Goal: Task Accomplishment & Management: Complete application form

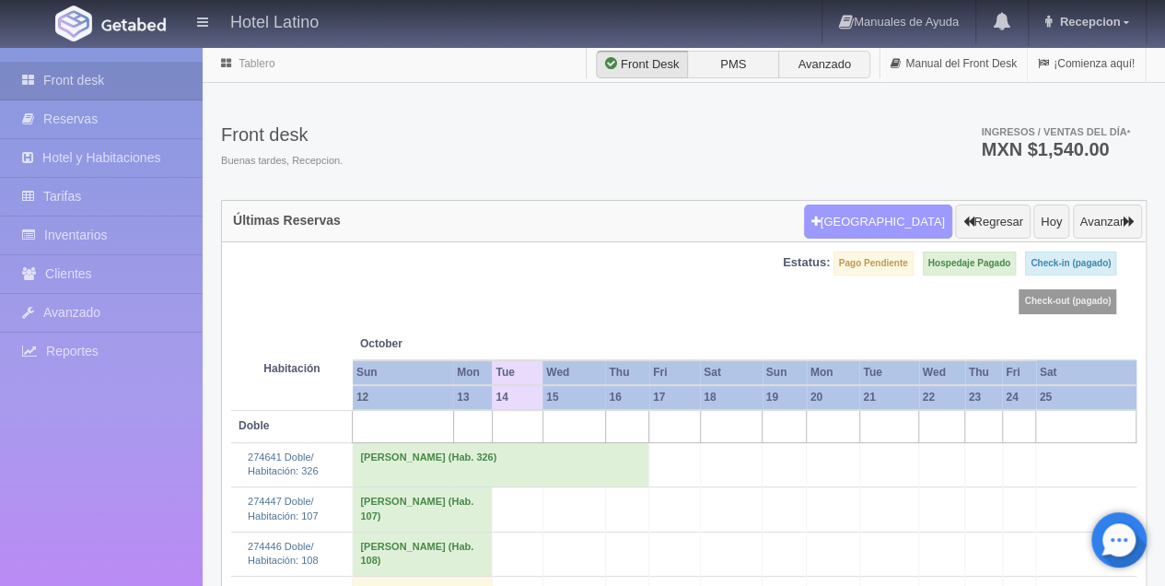
click at [883, 221] on button "Nueva Reserva" at bounding box center [878, 222] width 148 height 35
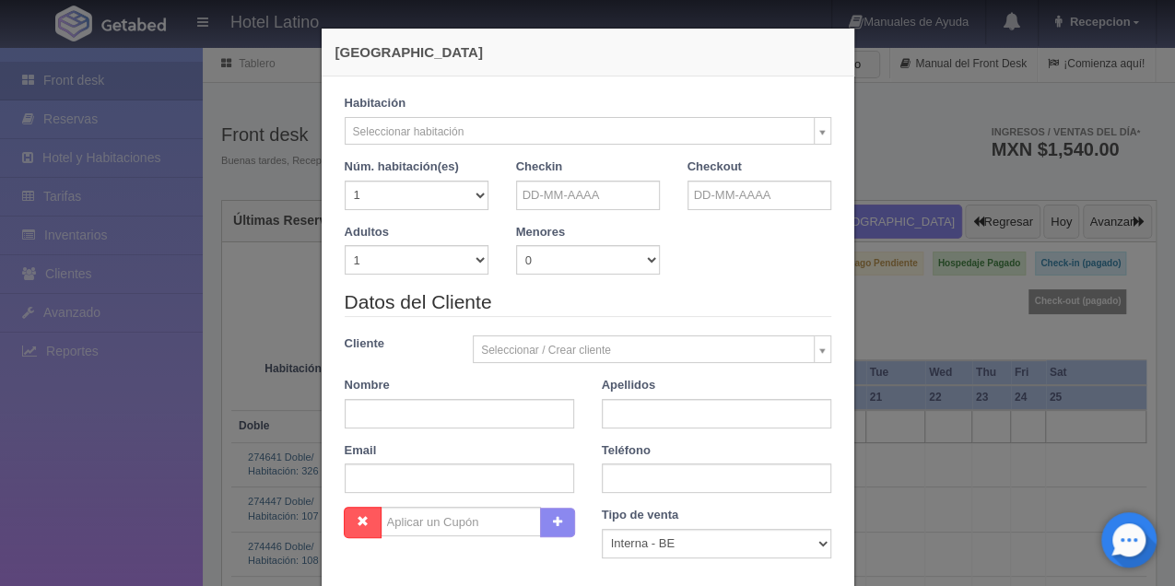
checkbox input "false"
click at [575, 196] on input "text" at bounding box center [588, 195] width 144 height 29
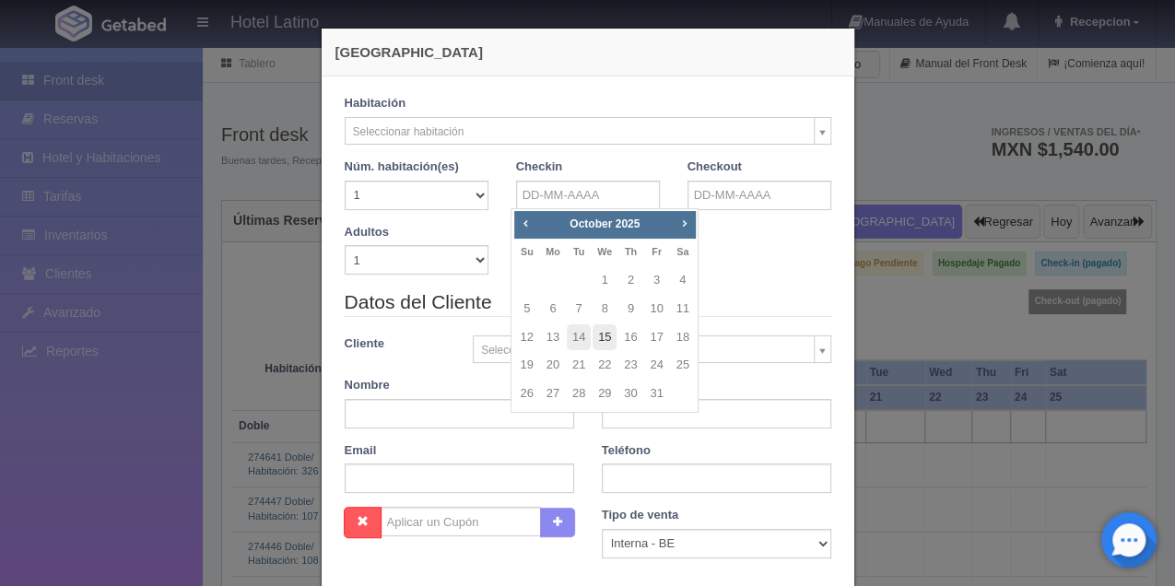
click at [608, 334] on link "15" at bounding box center [604, 337] width 24 height 27
type input "15-10-2025"
checkbox input "false"
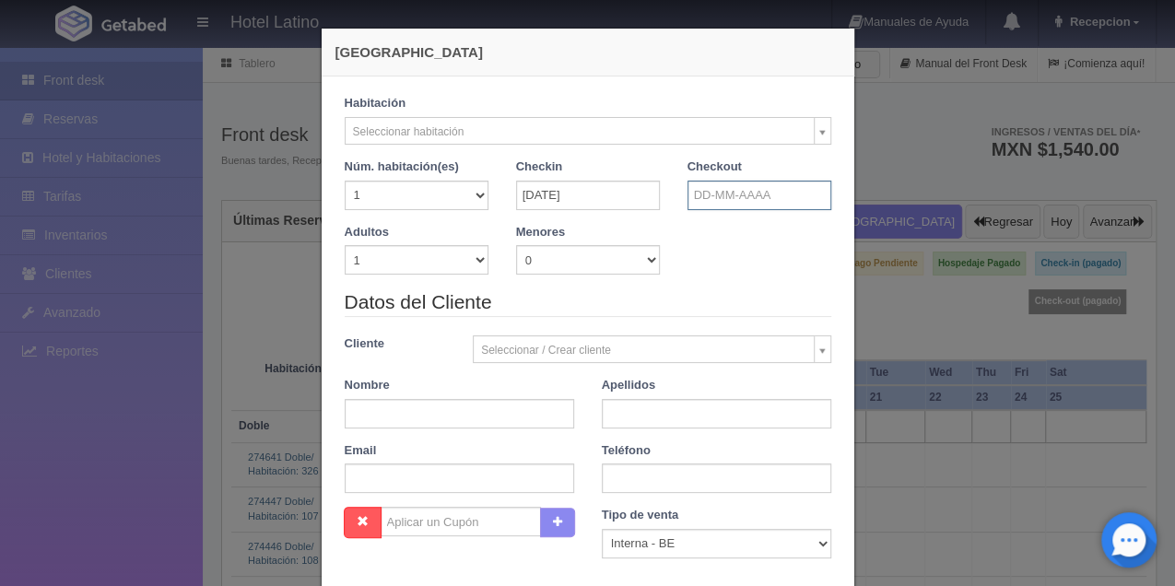
click at [752, 193] on input "text" at bounding box center [759, 195] width 144 height 29
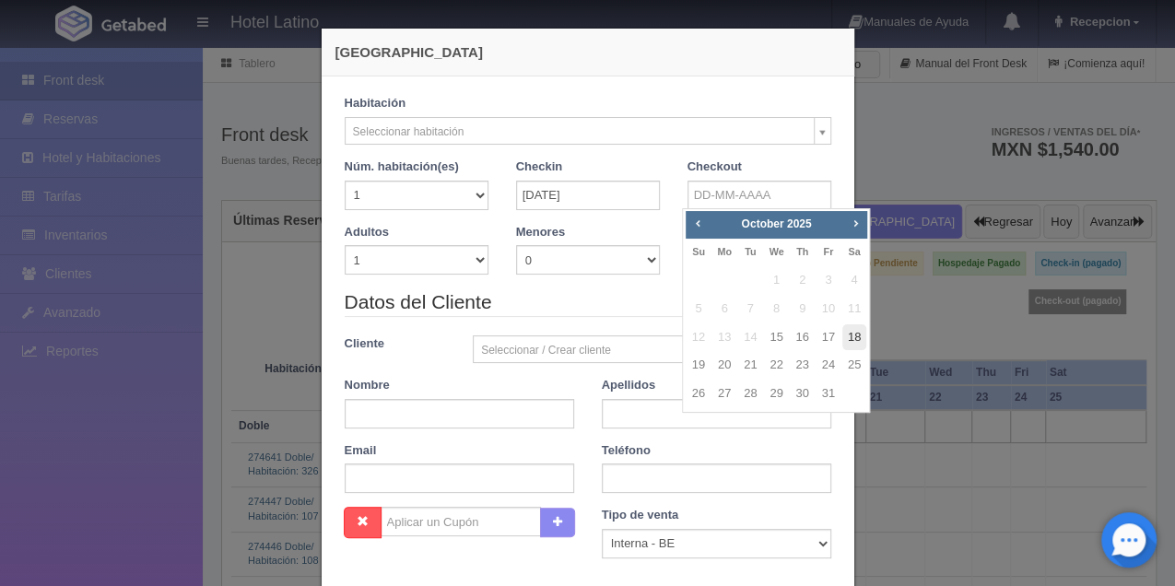
click at [855, 333] on link "18" at bounding box center [854, 337] width 24 height 27
type input "18-10-2025"
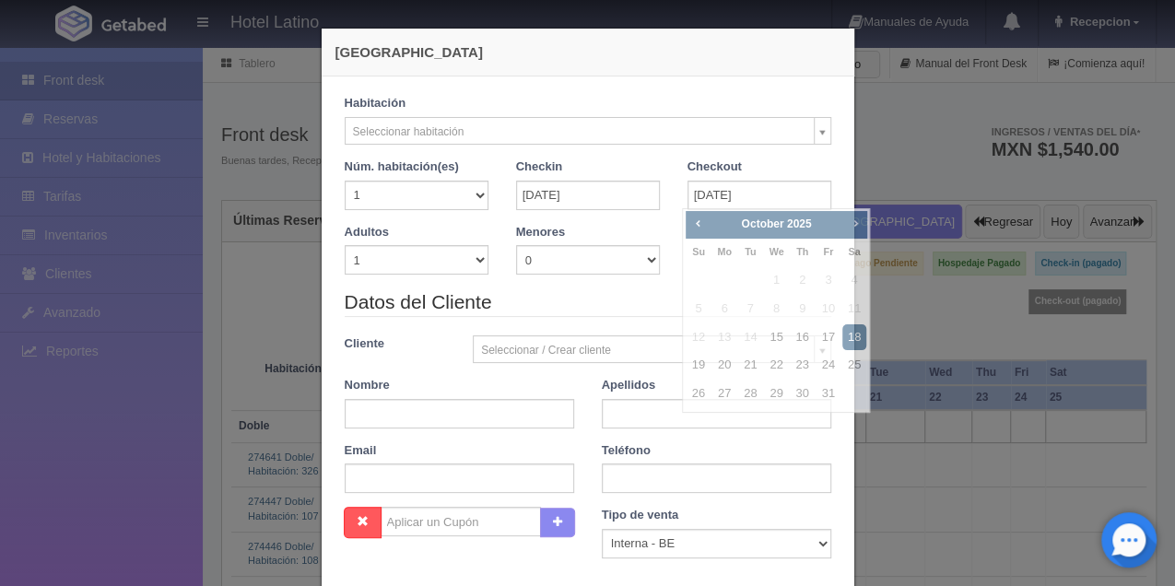
checkbox input "false"
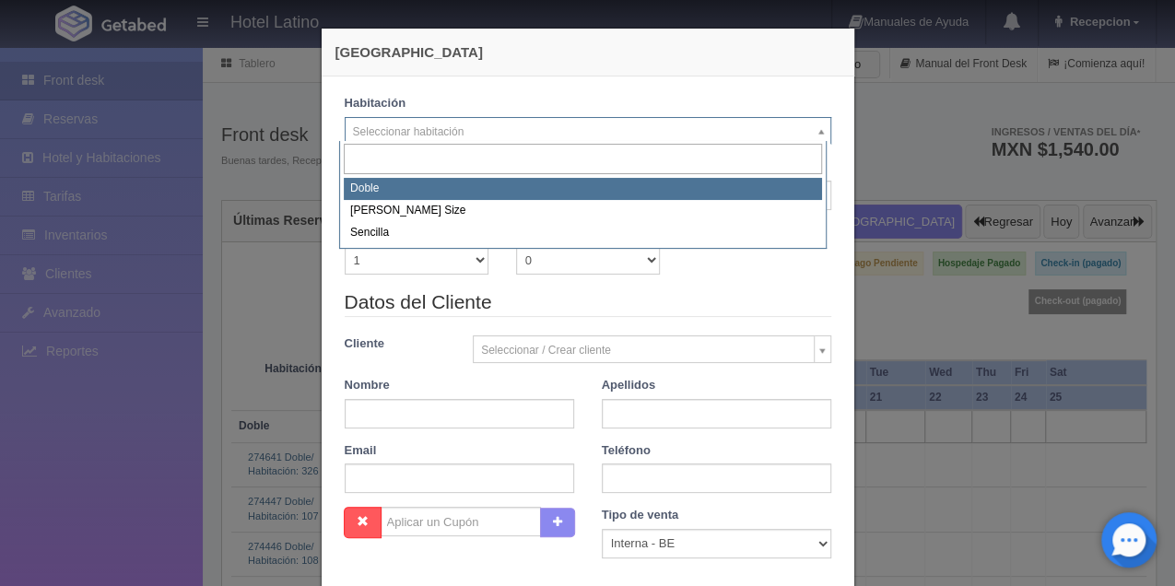
select select "2159"
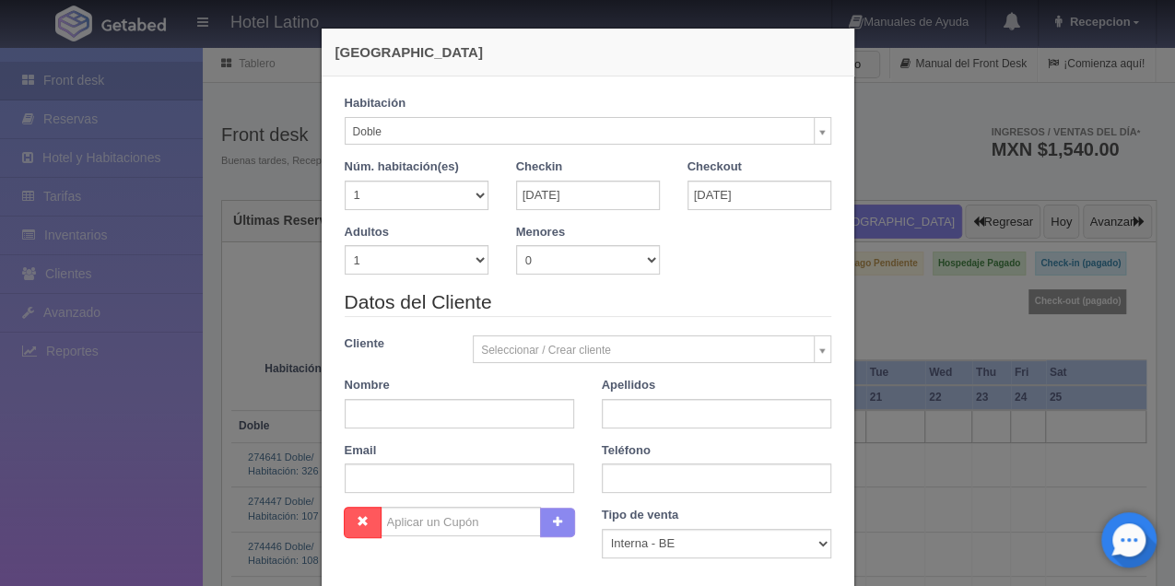
checkbox input "false"
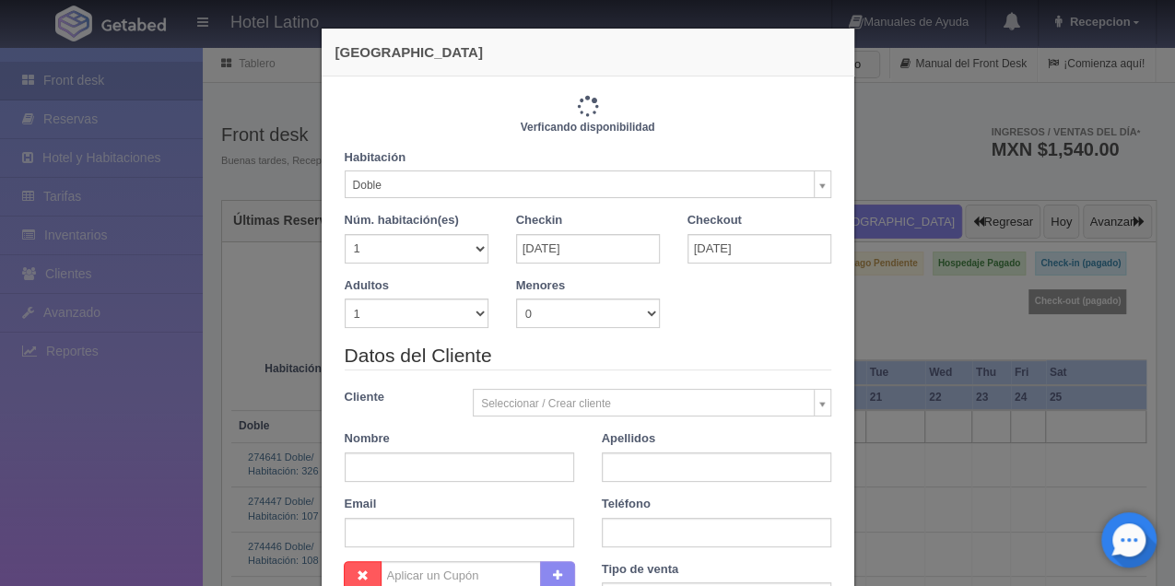
type input "2310.00"
checkbox input "false"
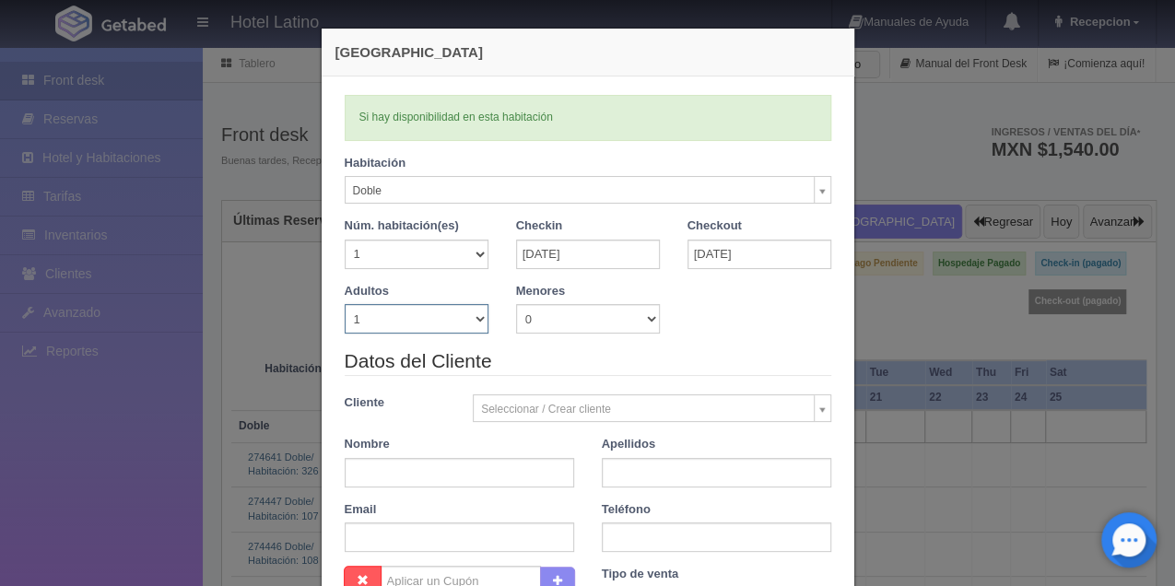
click at [429, 330] on select "1 2 3 4 5 6 7 8 9 10" at bounding box center [417, 318] width 144 height 29
select select "3"
click at [345, 304] on select "1 2 3 4 5 6 7 8 9 10" at bounding box center [417, 318] width 144 height 29
checkbox input "false"
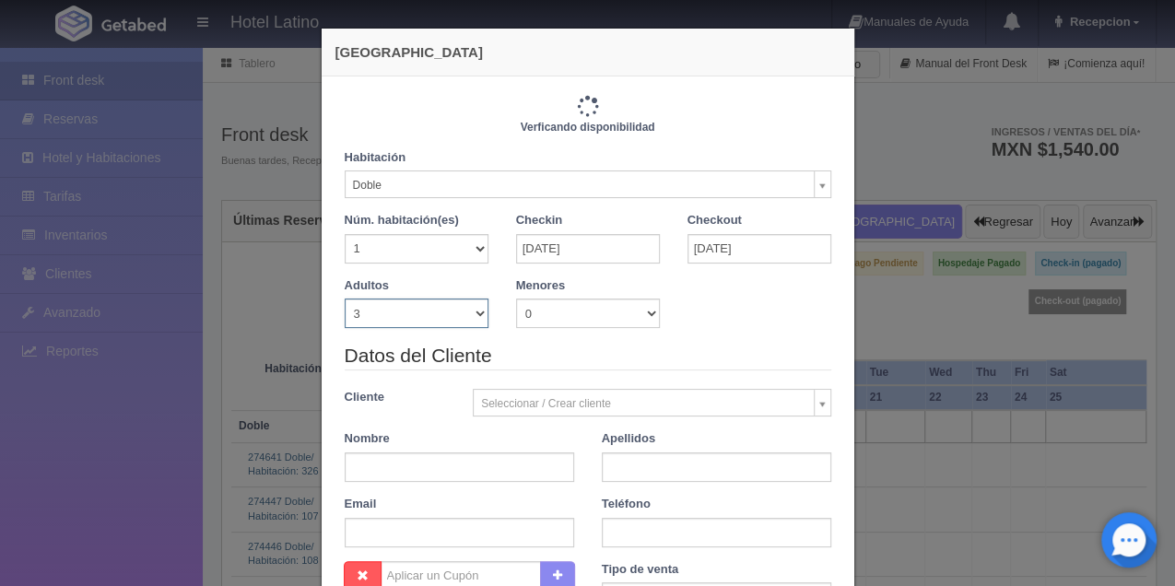
type input "2610.00"
checkbox input "false"
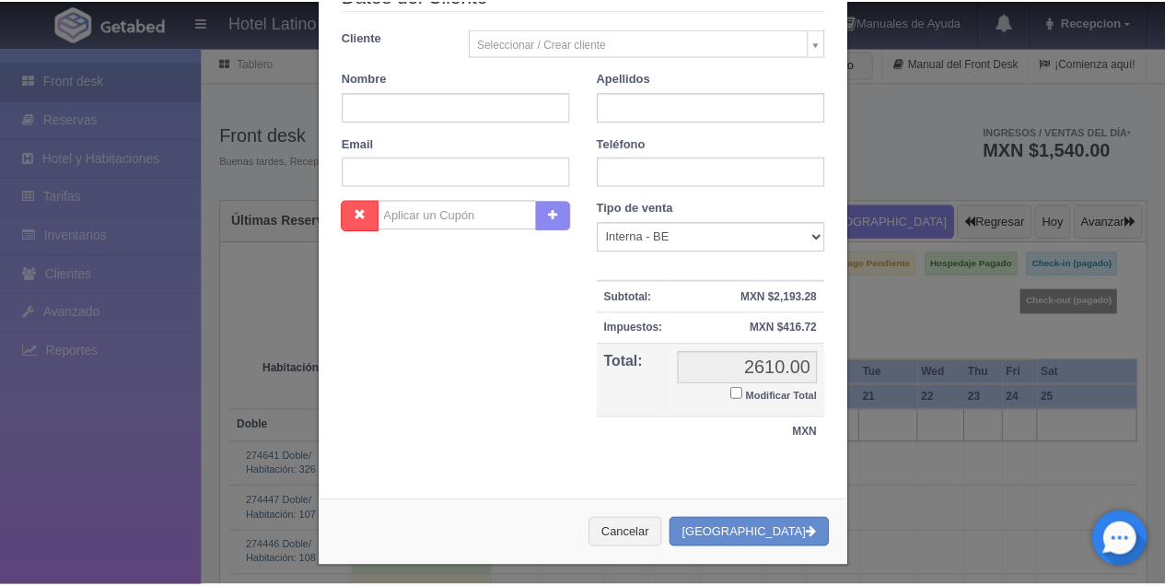
scroll to position [370, 0]
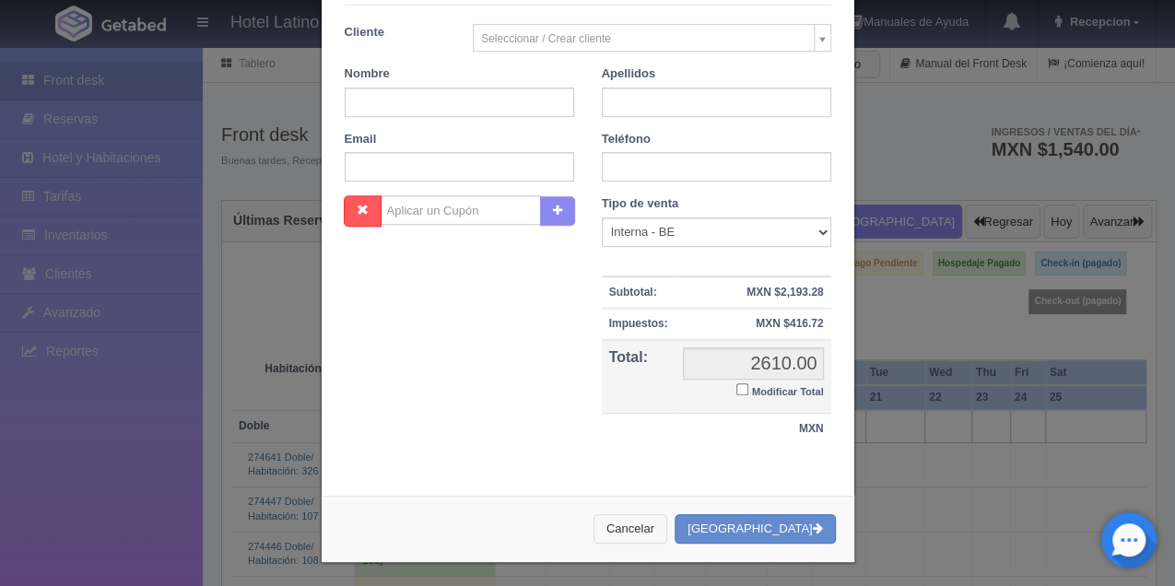
click at [667, 519] on button "Cancelar" at bounding box center [630, 529] width 74 height 30
